Goal: Obtain resource: Obtain resource

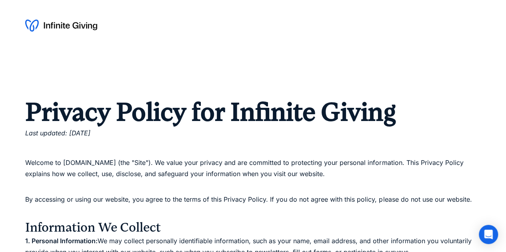
click at [65, 47] on div at bounding box center [253, 25] width 506 height 51
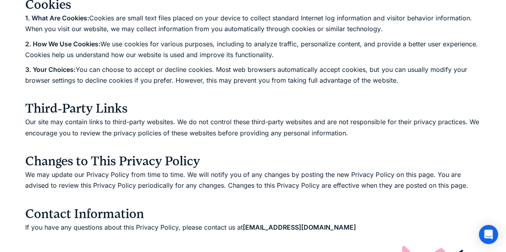
scroll to position [760, 0]
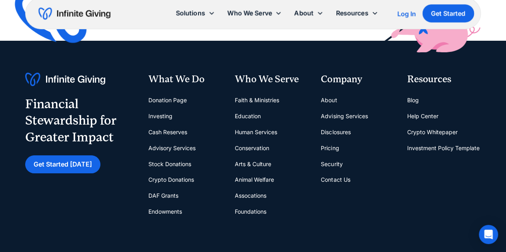
scroll to position [2961, 0]
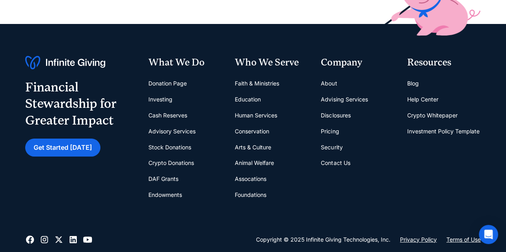
click at [437, 131] on link "Investment Policy Template" at bounding box center [443, 132] width 72 height 16
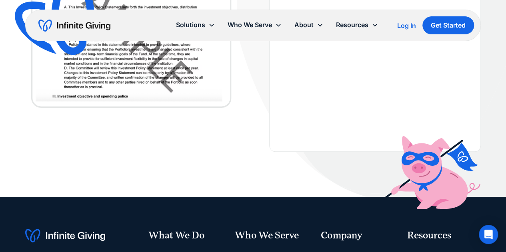
scroll to position [148, 0]
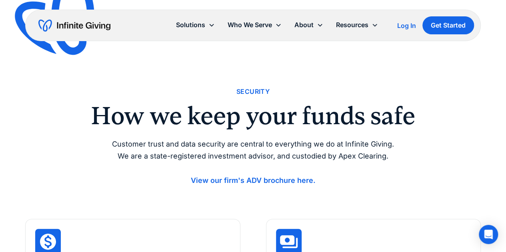
click at [258, 179] on strong "View our firm's ADV brochure here." at bounding box center [253, 180] width 125 height 8
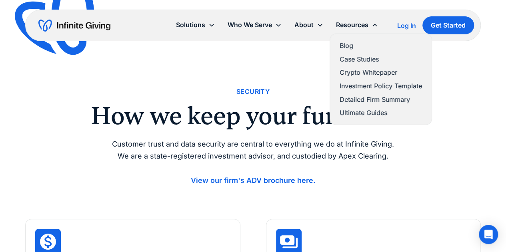
click at [365, 96] on link "Detailed Firm Summary" at bounding box center [381, 99] width 82 height 11
